Goal: Information Seeking & Learning: Find specific fact

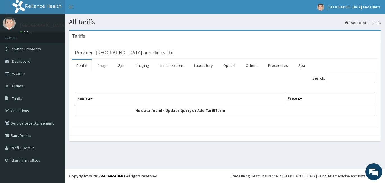
click at [104, 66] on link "Drugs" at bounding box center [102, 66] width 19 height 12
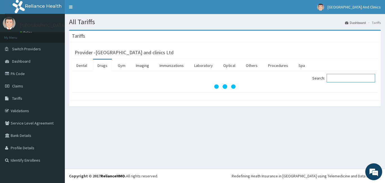
click at [337, 81] on input "Search:" at bounding box center [350, 78] width 48 height 8
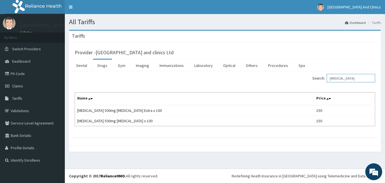
type input "[MEDICAL_DATA]"
drag, startPoint x: 349, startPoint y: 81, endPoint x: 337, endPoint y: 78, distance: 11.7
click at [333, 78] on input "[MEDICAL_DATA]" at bounding box center [350, 78] width 48 height 8
paste input "[MEDICAL_DATA]"
type input "[MEDICAL_DATA]"
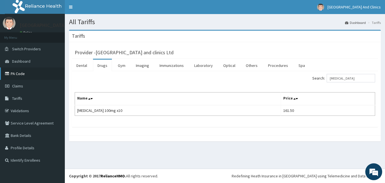
click at [14, 76] on link "PA Code" at bounding box center [32, 74] width 65 height 12
